Goal: Task Accomplishment & Management: Manage account settings

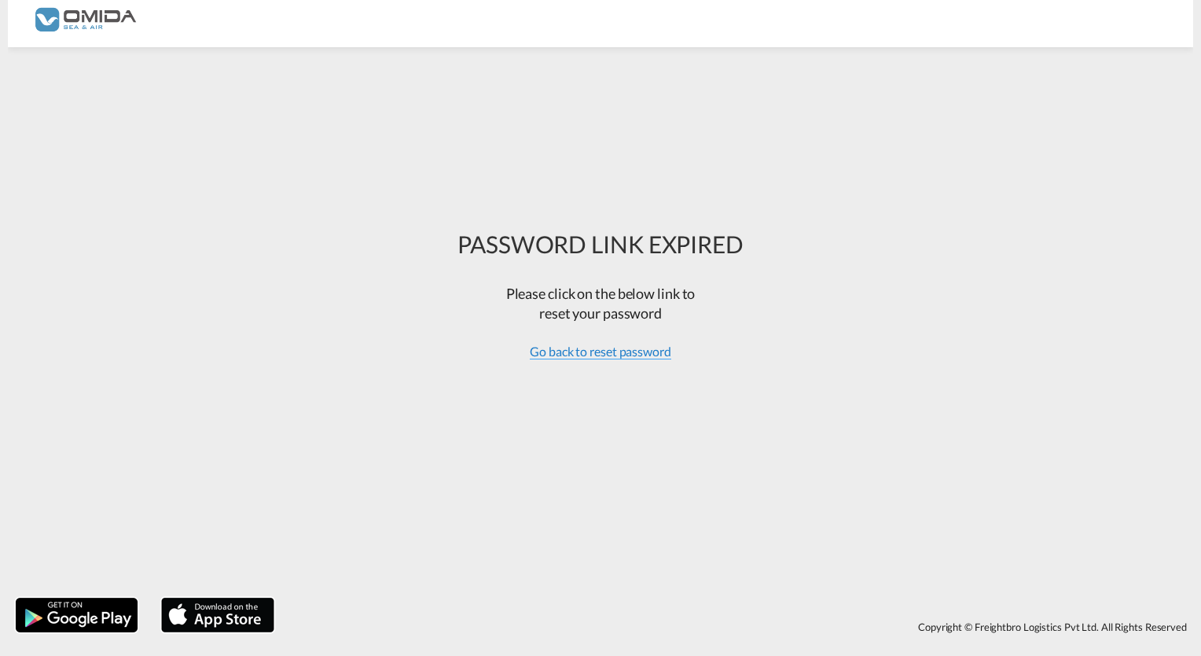
click at [597, 356] on span "Go back to reset password" at bounding box center [601, 352] width 142 height 16
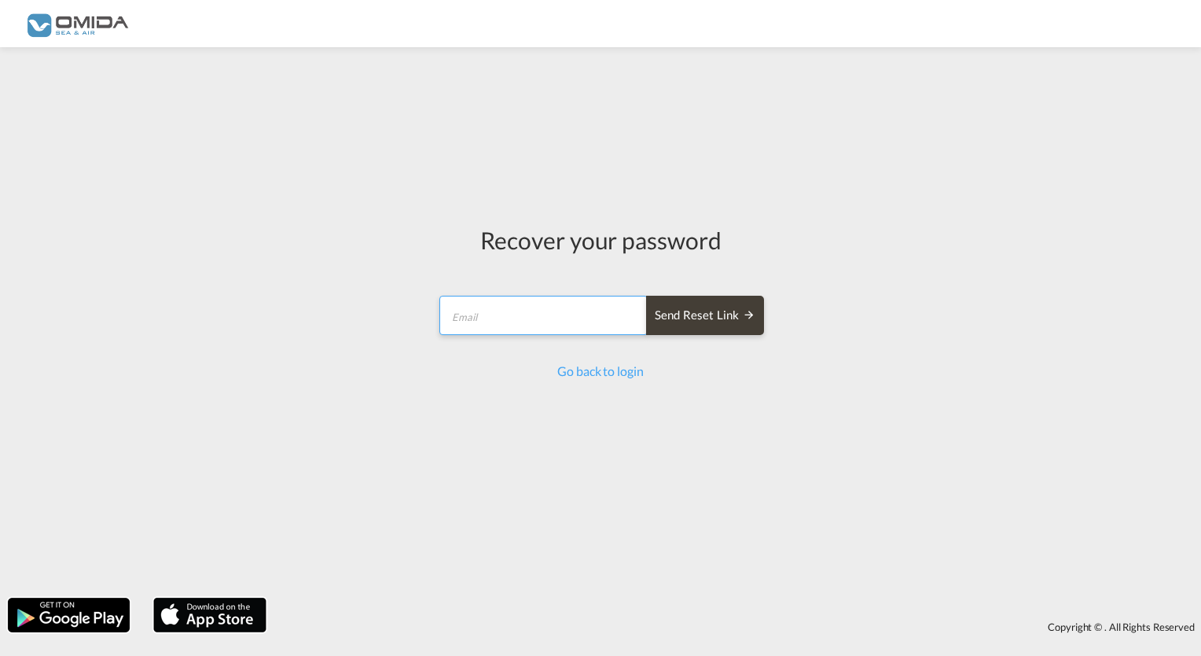
click at [525, 321] on input "email" at bounding box center [543, 315] width 208 height 39
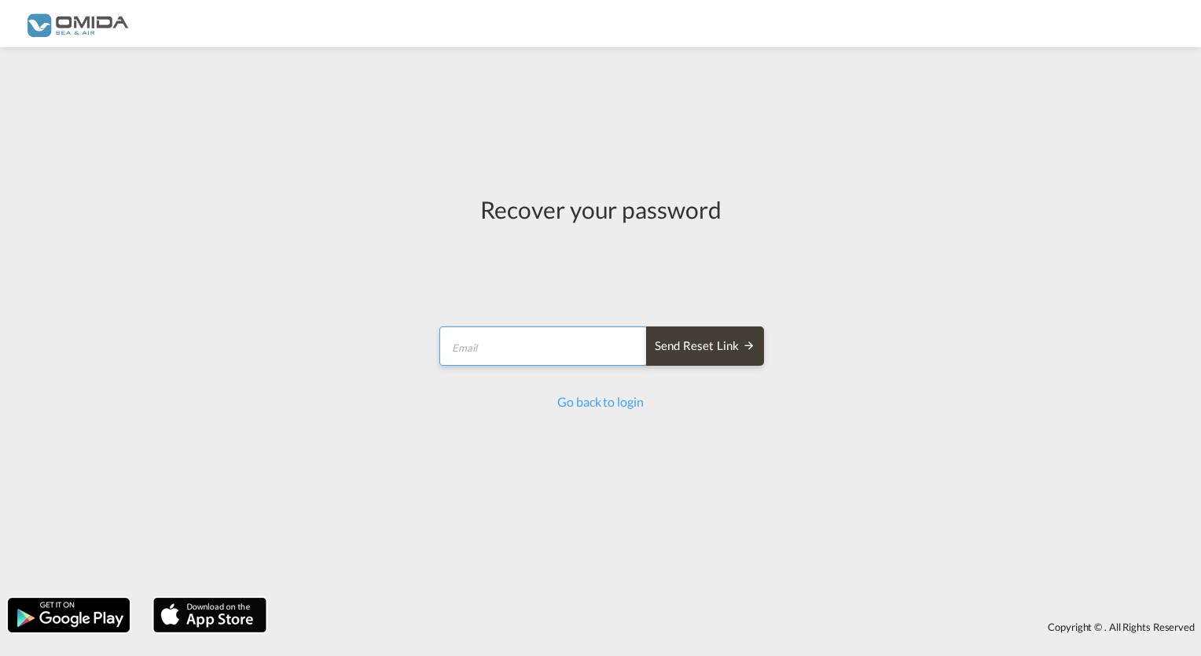
type input "[EMAIL_ADDRESS][DOMAIN_NAME]"
click at [725, 348] on div "Send reset link" at bounding box center [705, 346] width 101 height 18
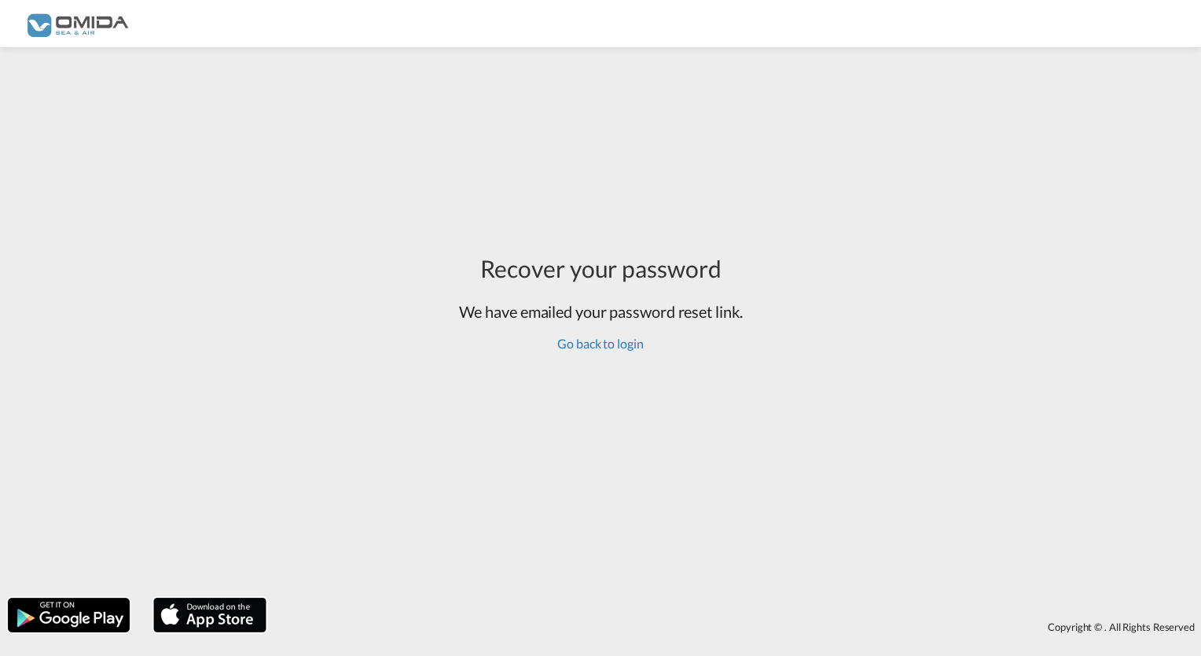
click at [628, 351] on link "Go back to login" at bounding box center [600, 343] width 86 height 15
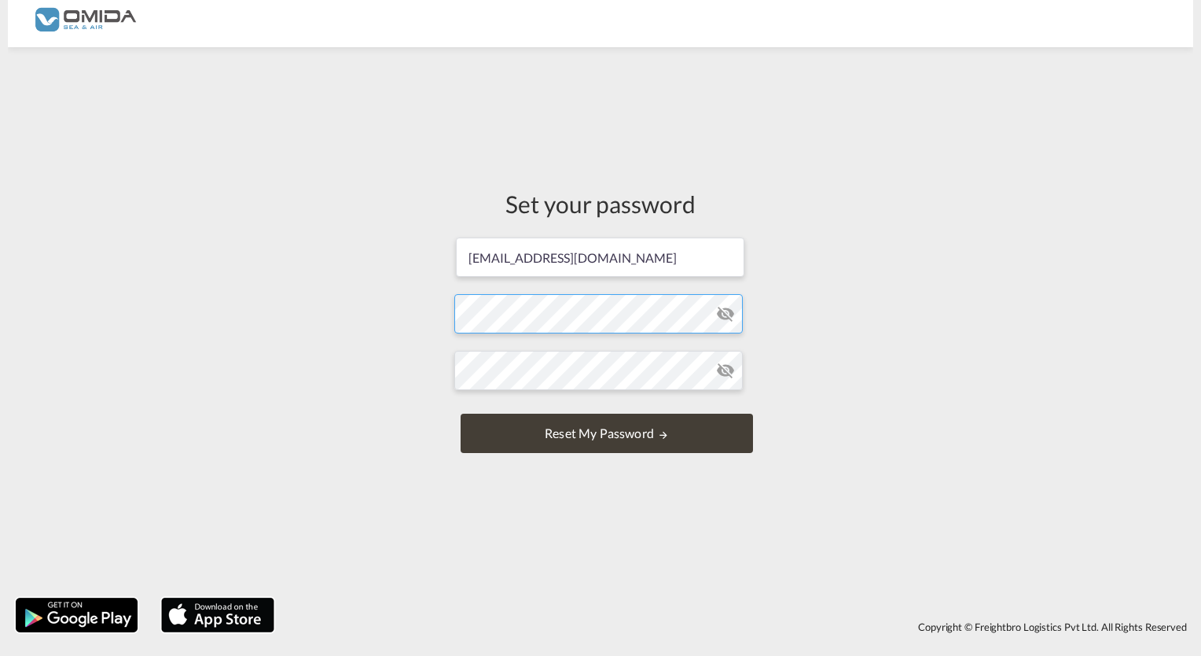
click at [579, 319] on form "[EMAIL_ADDRESS][DOMAIN_NAME] Password must contain the following: A special cha…" at bounding box center [600, 347] width 292 height 222
click at [730, 318] on md-icon "icon-eye-off" at bounding box center [725, 313] width 19 height 19
click at [618, 319] on form "[EMAIL_ADDRESS][DOMAIN_NAME] Password must contain the following: A special cha…" at bounding box center [600, 347] width 292 height 222
click at [589, 416] on form "[EMAIL_ADDRESS][DOMAIN_NAME] Password must contain the following: A special cha…" at bounding box center [600, 347] width 292 height 222
click at [579, 434] on button "Reset my password" at bounding box center [607, 433] width 292 height 39
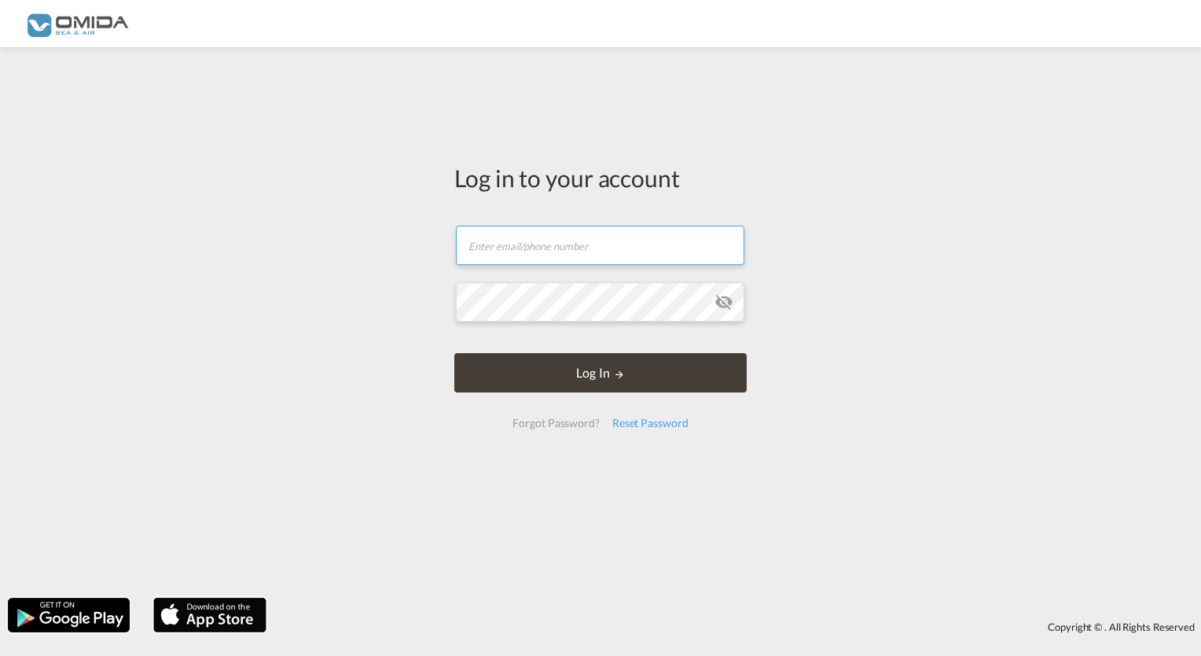
type input "[EMAIL_ADDRESS][DOMAIN_NAME]"
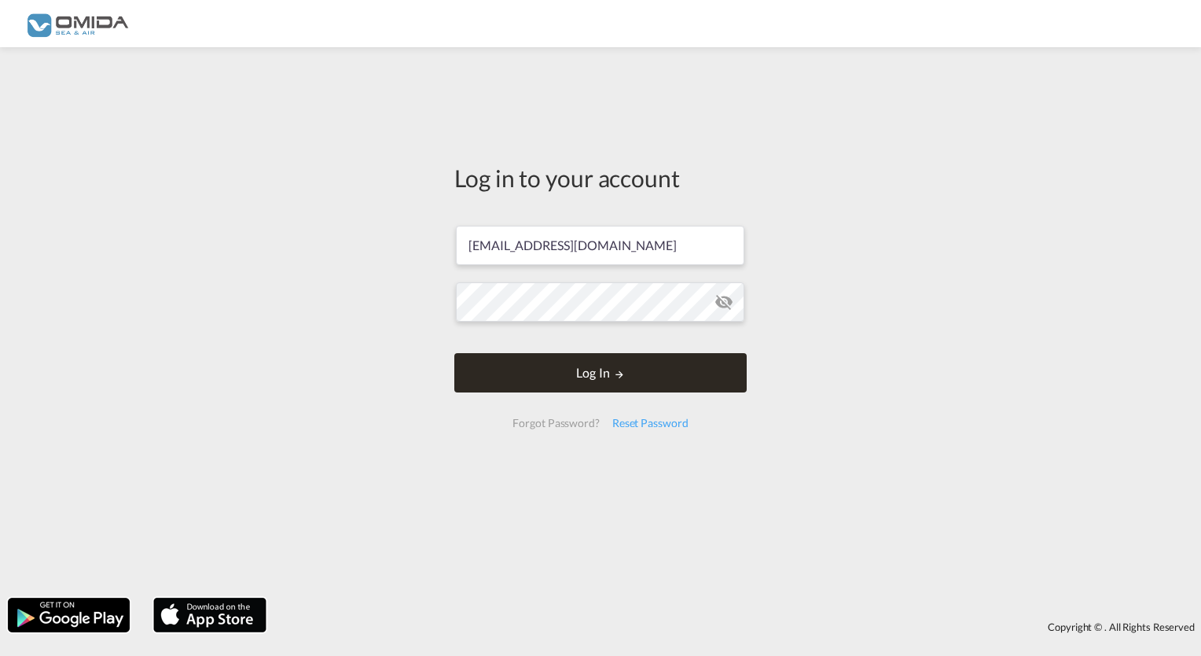
click at [591, 370] on button "Log In" at bounding box center [600, 372] width 292 height 39
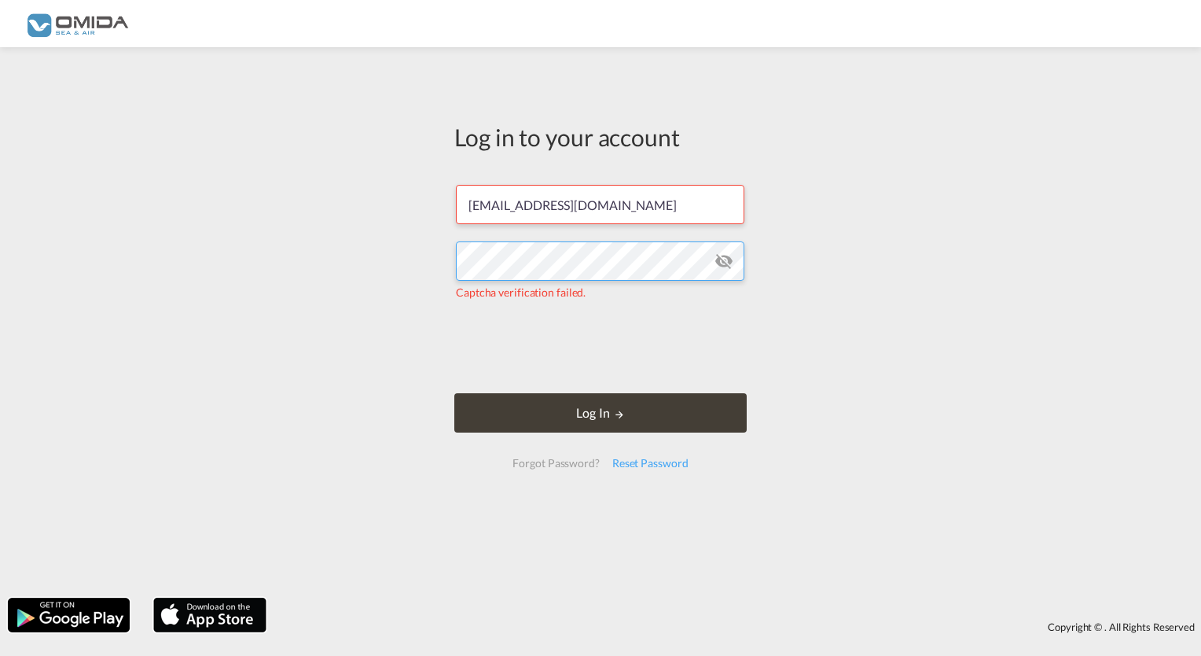
click at [255, 247] on div "Log in to your account [EMAIL_ADDRESS][DOMAIN_NAME] Captcha verification failed…" at bounding box center [600, 322] width 1201 height 535
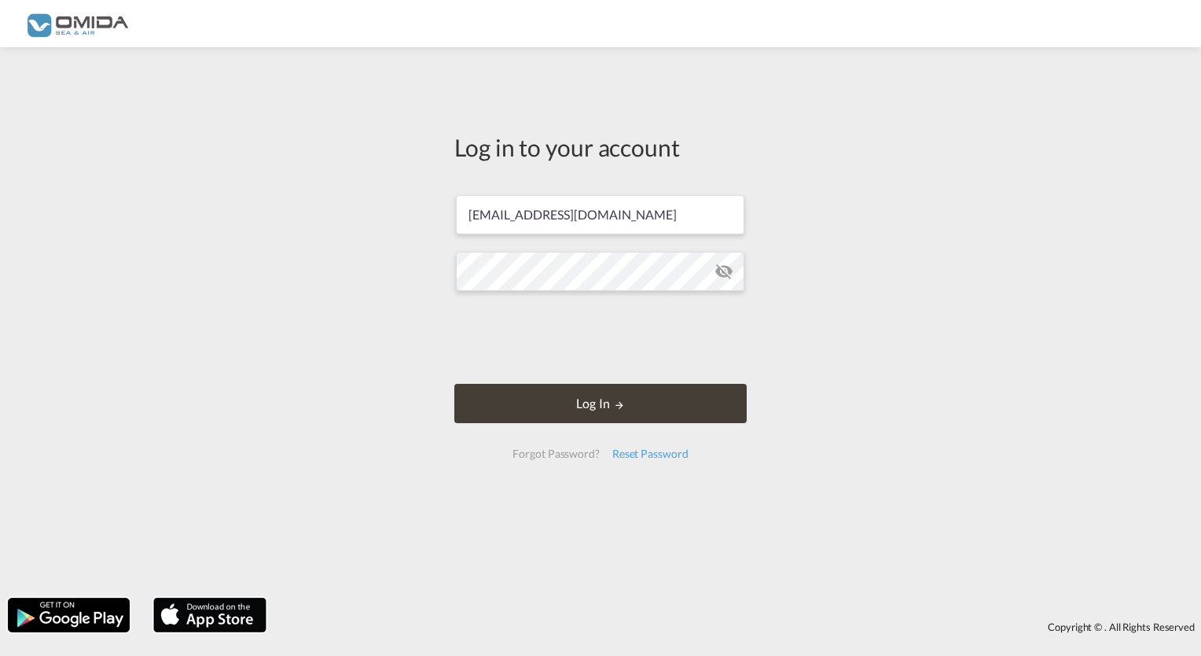
drag, startPoint x: 197, startPoint y: 354, endPoint x: 456, endPoint y: 360, distance: 259.5
click at [197, 354] on div "Log in to your account [EMAIL_ADDRESS][DOMAIN_NAME] Log In Forgot Password? Res…" at bounding box center [600, 322] width 1201 height 535
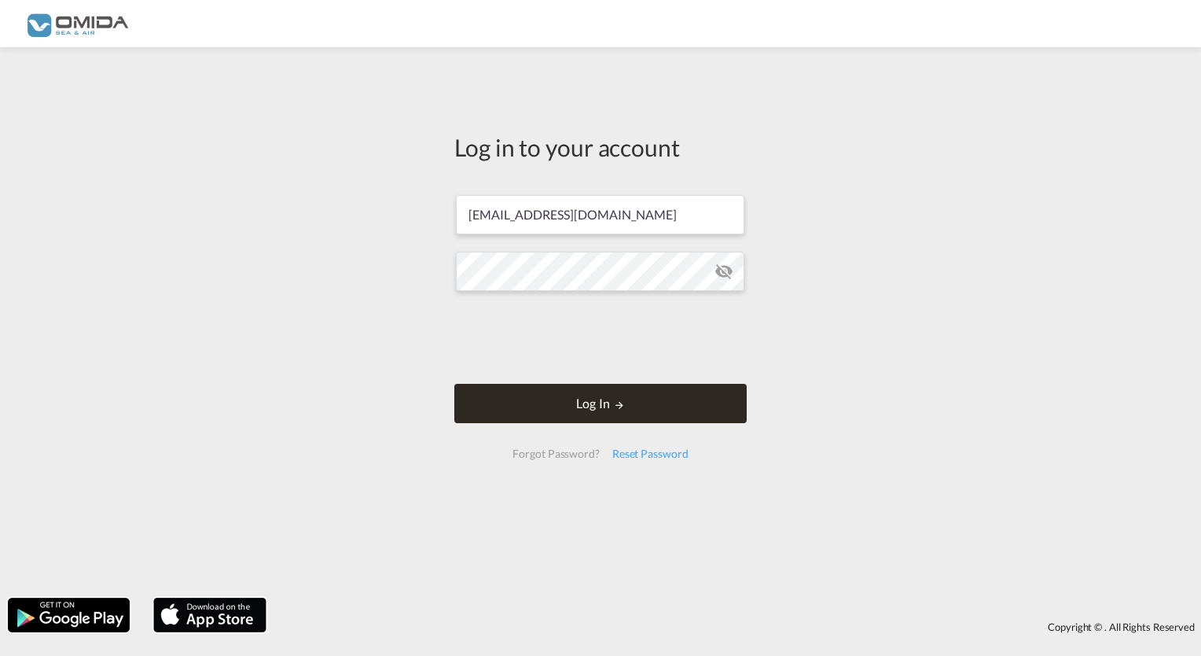
click at [497, 399] on button "Log In" at bounding box center [600, 403] width 292 height 39
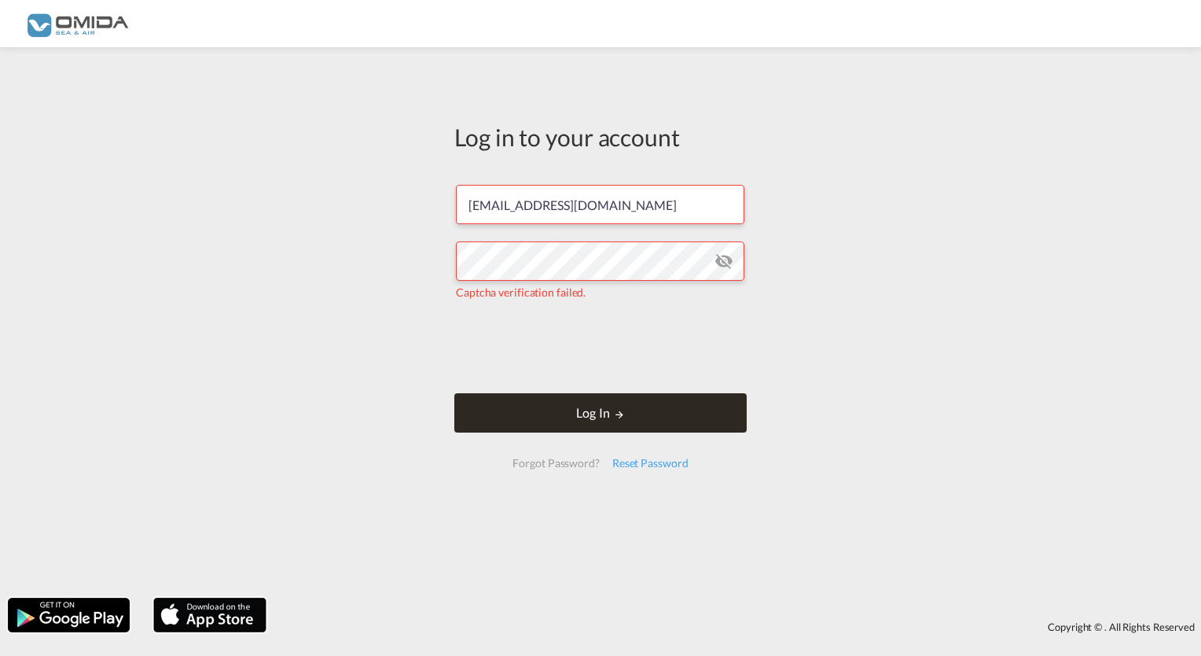
click at [598, 421] on button "Log In" at bounding box center [600, 412] width 292 height 39
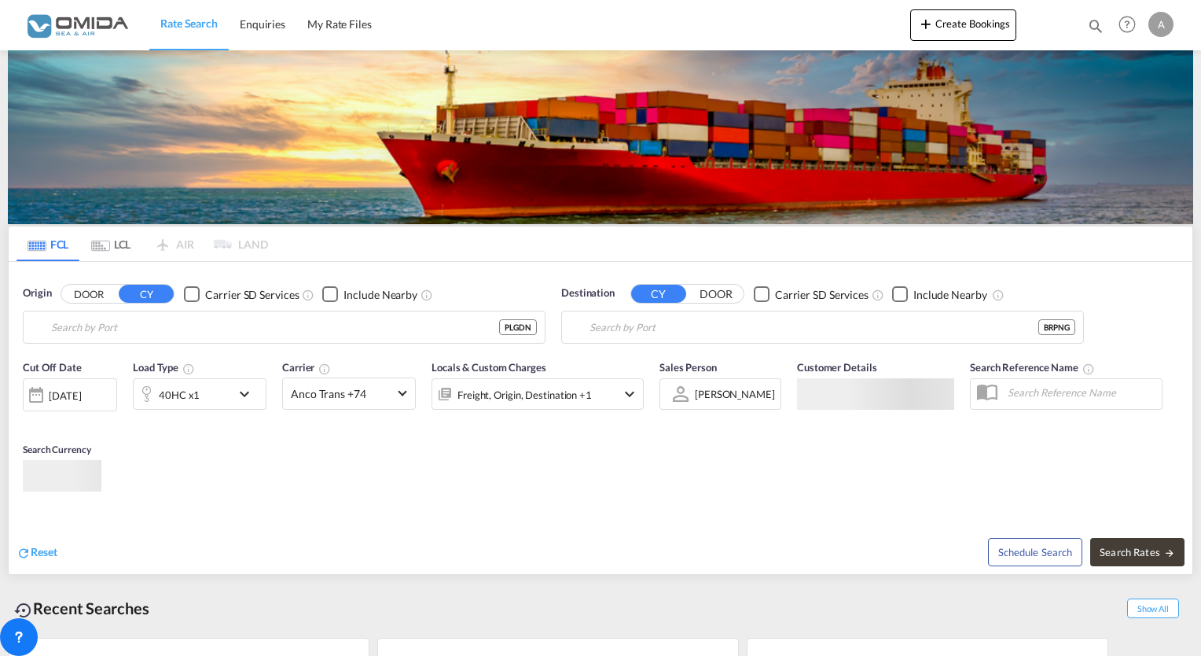
type input "Gdansk, PLGDN"
type input "Paranagua, BRPNG"
